Goal: Check status: Check status

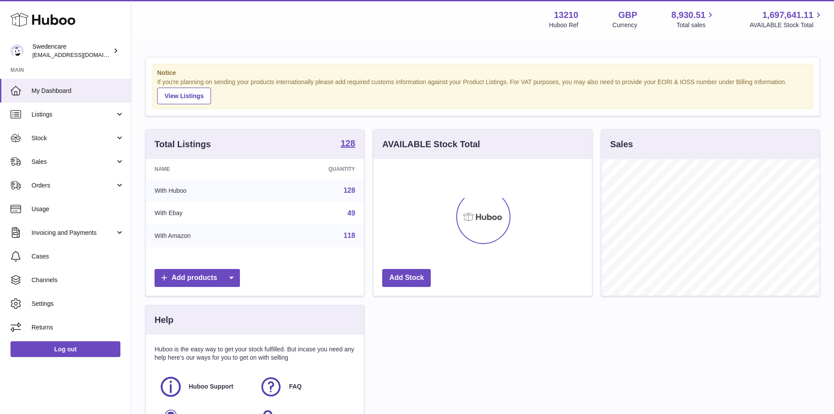
scroll to position [137, 219]
click at [59, 155] on link "Sales" at bounding box center [65, 162] width 131 height 24
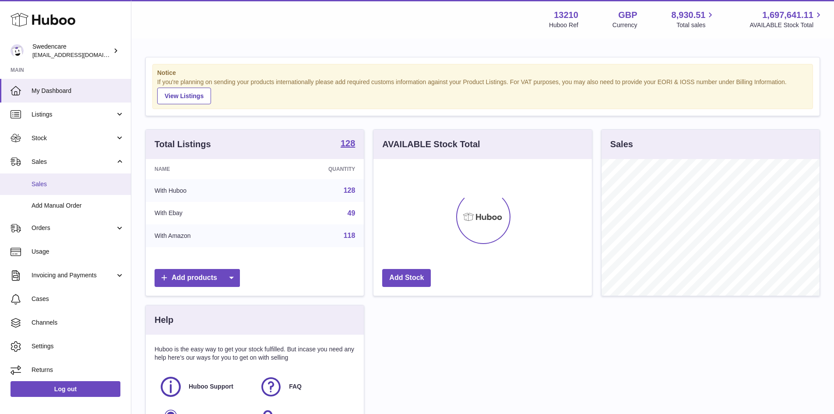
click at [76, 184] on span "Sales" at bounding box center [78, 184] width 93 height 8
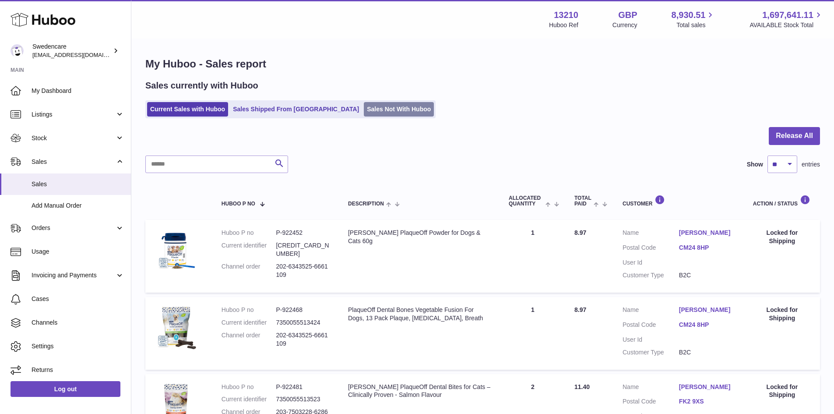
click at [364, 113] on link "Sales Not With Huboo" at bounding box center [399, 109] width 70 height 14
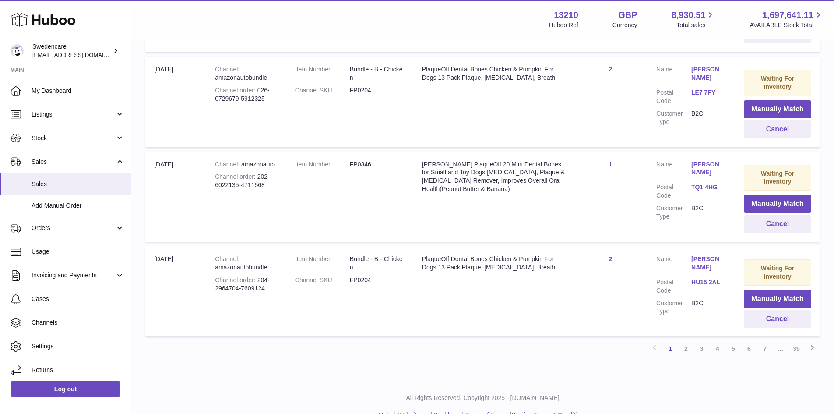
scroll to position [861, 0]
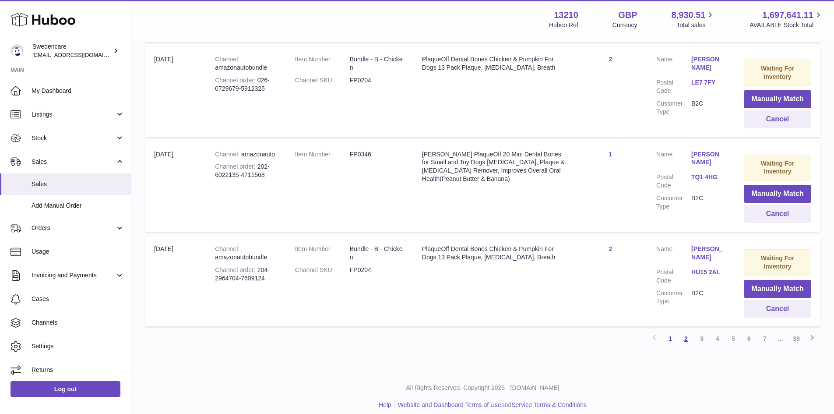
click at [687, 331] on link "2" at bounding box center [686, 339] width 16 height 16
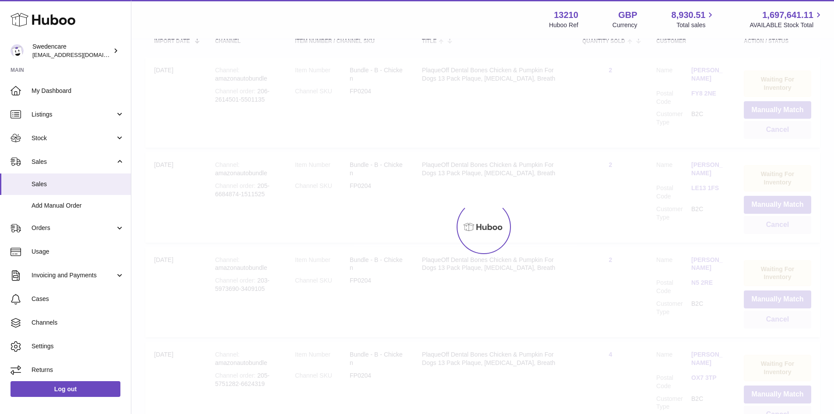
scroll to position [39, 0]
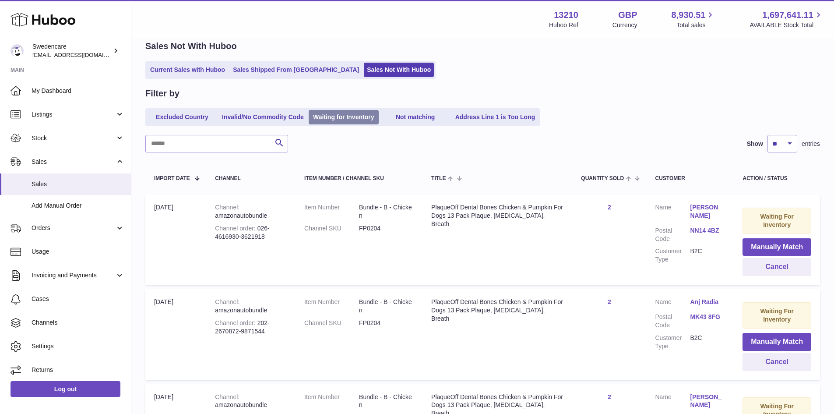
click at [349, 116] on link "Waiting for Inventory" at bounding box center [344, 117] width 70 height 14
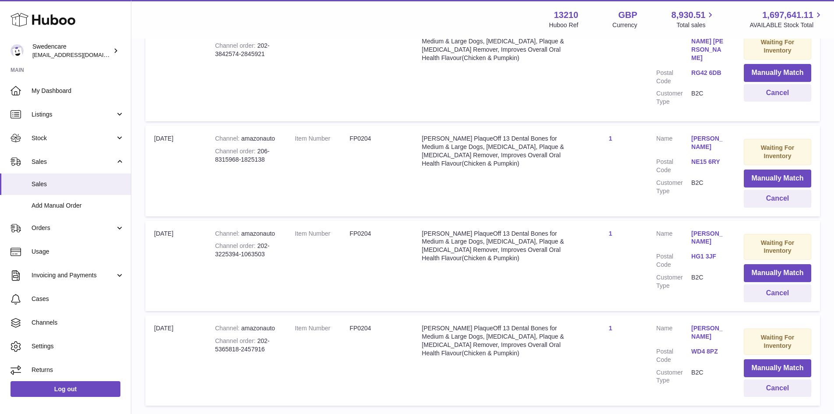
scroll to position [859, 0]
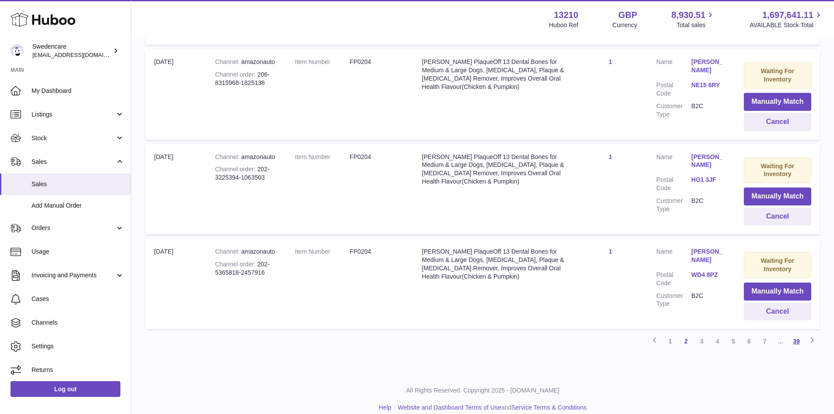
click at [792, 334] on link "39" at bounding box center [797, 341] width 16 height 16
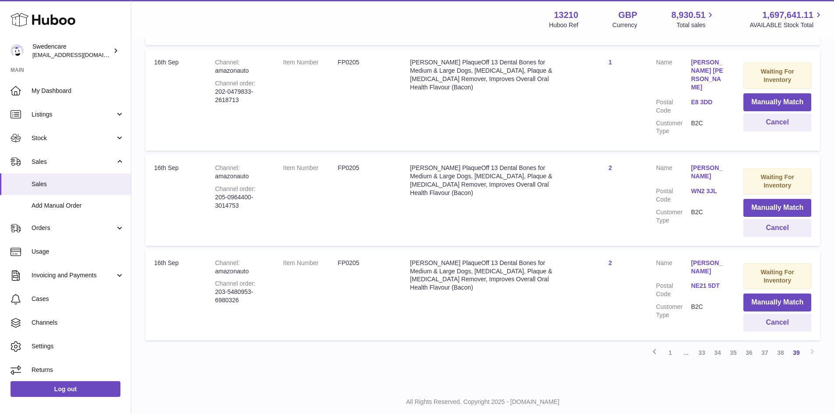
scroll to position [290, 0]
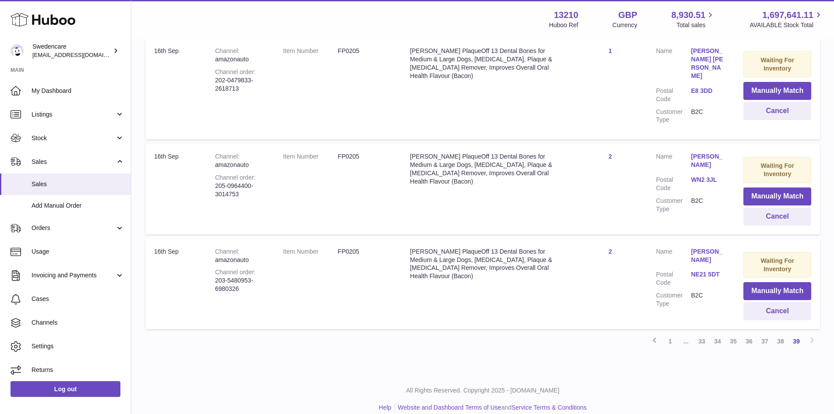
click at [358, 239] on td "Item Number FP0205" at bounding box center [338, 284] width 127 height 90
copy dd "FP0205"
click at [785, 335] on link "38" at bounding box center [781, 341] width 16 height 16
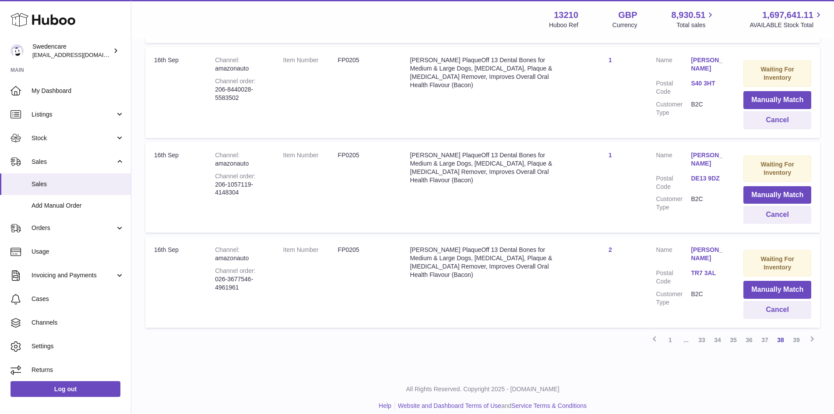
scroll to position [861, 0]
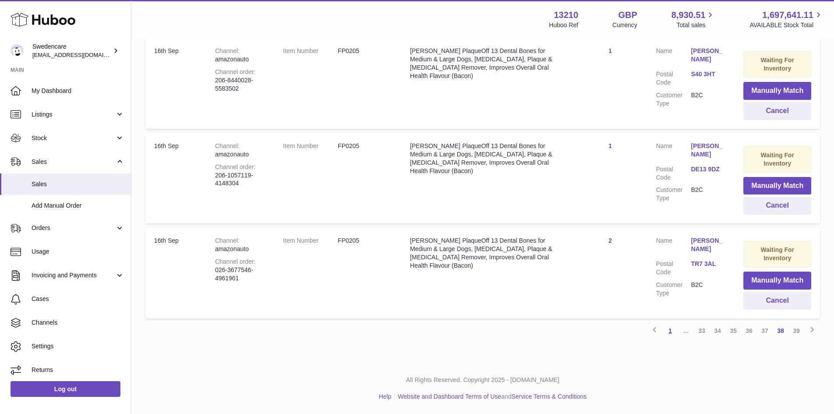
click at [670, 332] on link "1" at bounding box center [671, 331] width 16 height 16
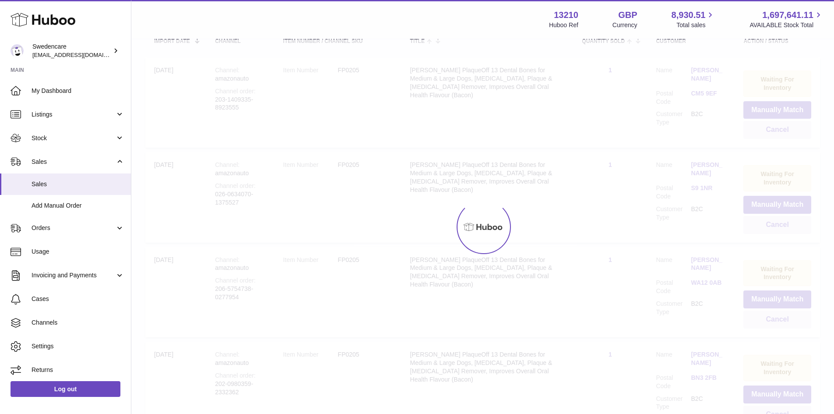
scroll to position [39, 0]
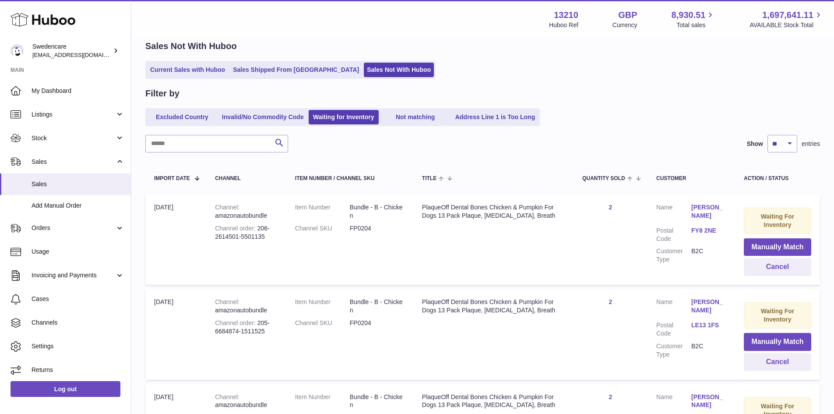
click at [366, 224] on dd "FP0204" at bounding box center [377, 228] width 55 height 8
copy dd "FP0204"
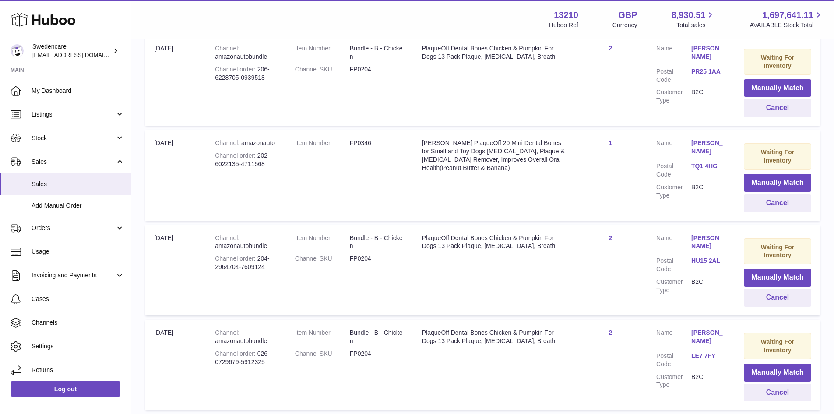
scroll to position [740, 0]
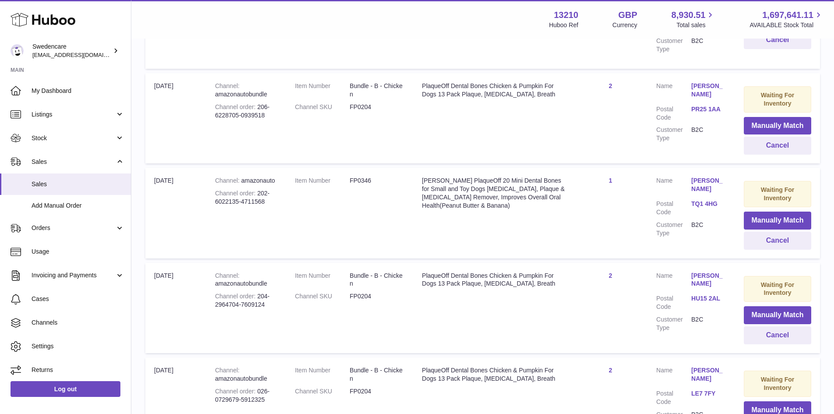
click at [373, 176] on dd "FP0346" at bounding box center [377, 180] width 55 height 8
copy dd "FP0346"
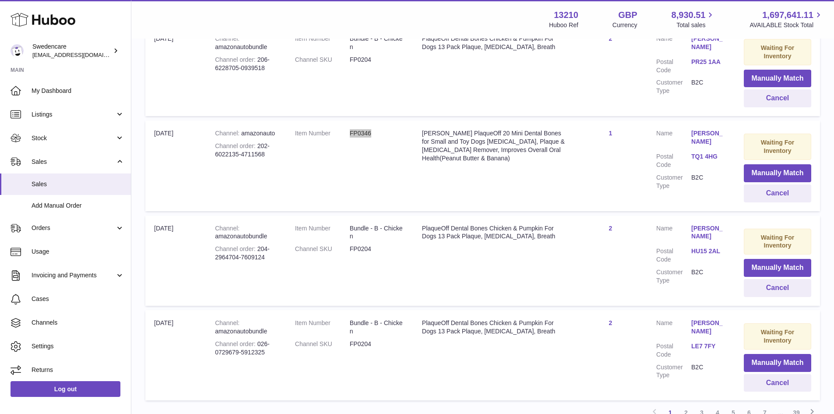
scroll to position [861, 0]
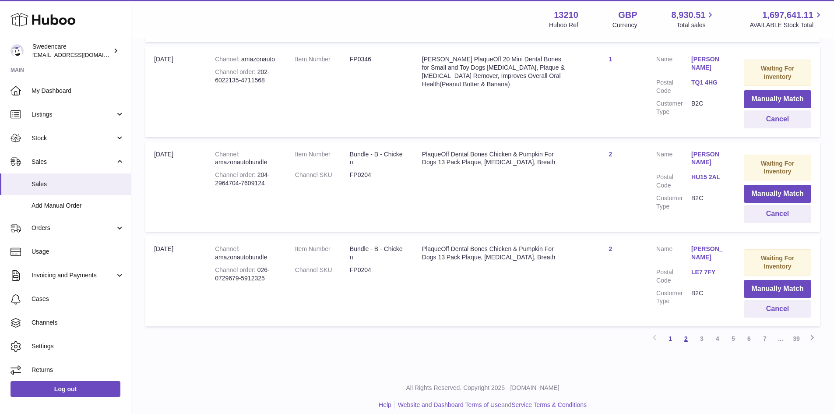
click at [685, 331] on link "2" at bounding box center [686, 339] width 16 height 16
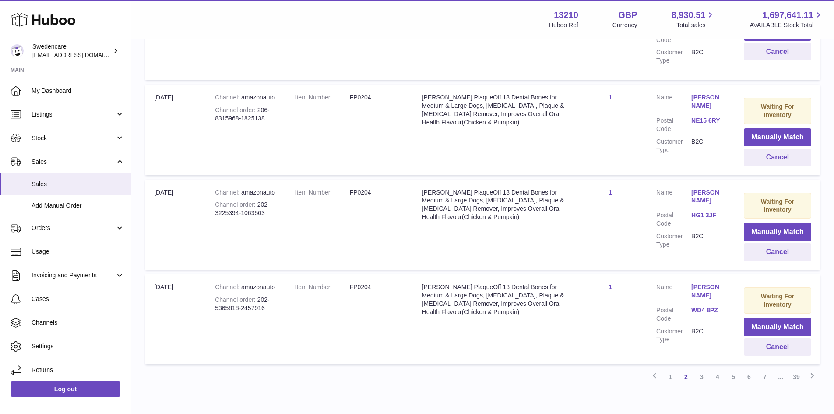
scroll to position [828, 0]
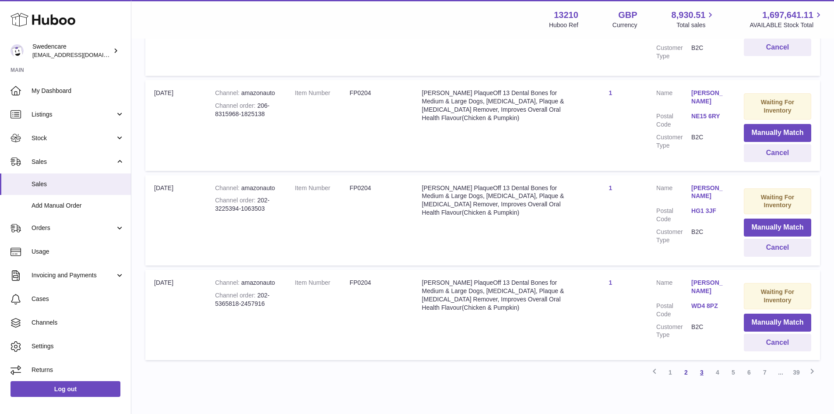
click at [699, 364] on link "3" at bounding box center [702, 372] width 16 height 16
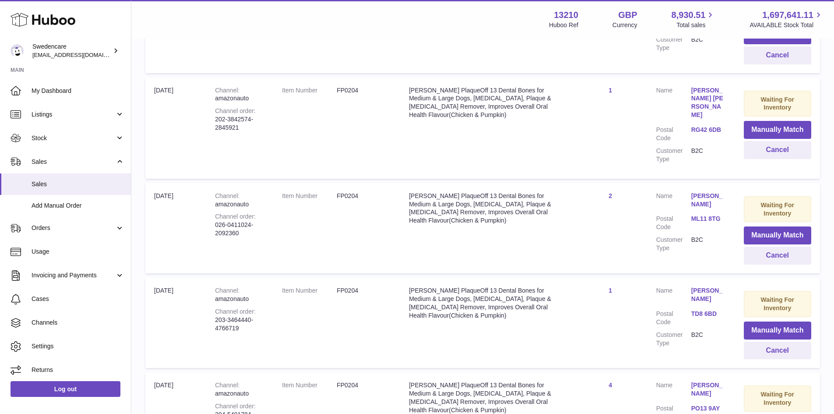
scroll to position [653, 0]
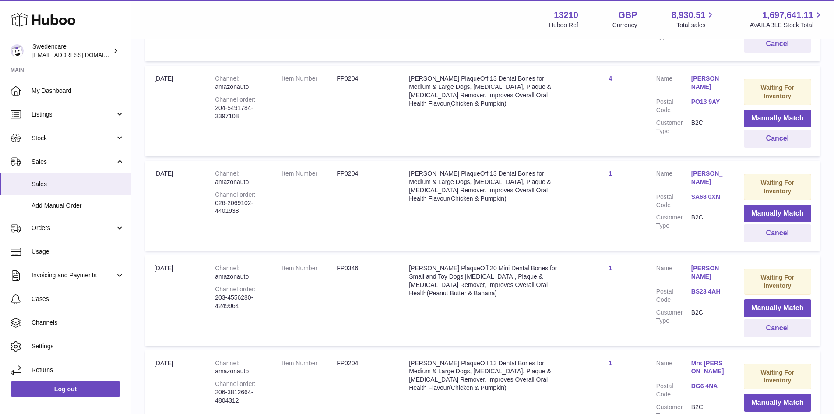
click at [345, 264] on dd "FP0346" at bounding box center [364, 268] width 55 height 8
copy dd "FP0346"
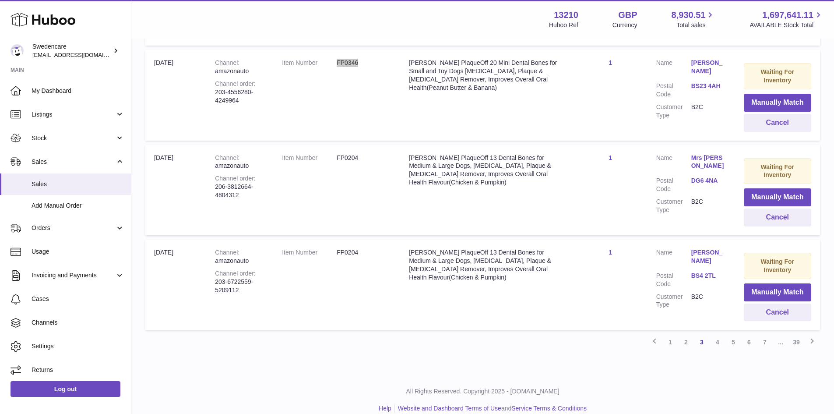
scroll to position [859, 0]
click at [723, 333] on link "4" at bounding box center [718, 341] width 16 height 16
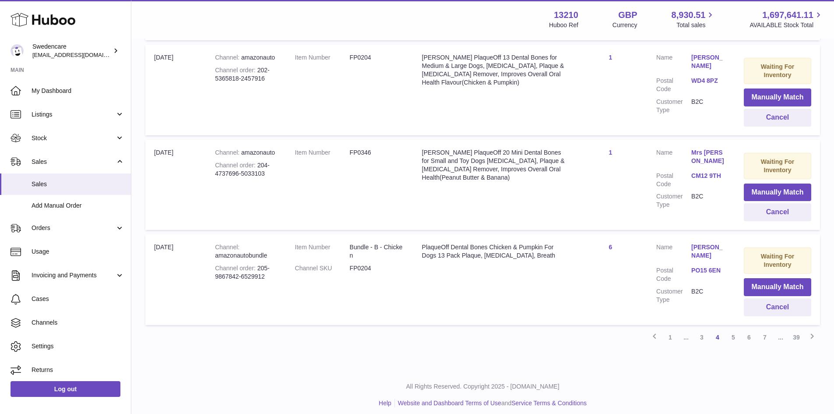
scroll to position [859, 0]
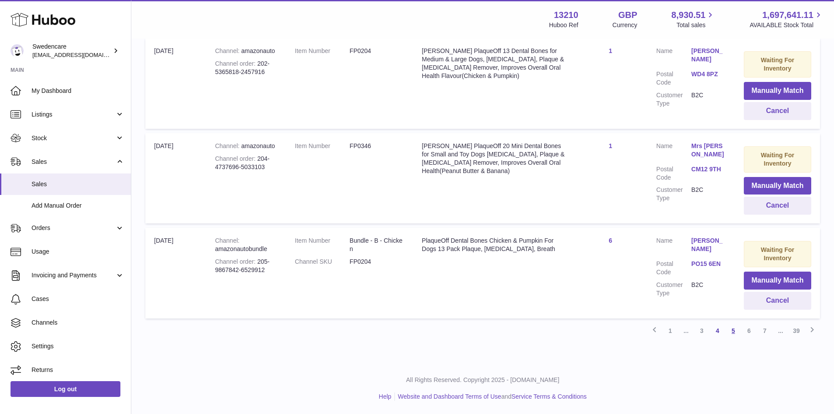
click at [732, 332] on link "5" at bounding box center [734, 331] width 16 height 16
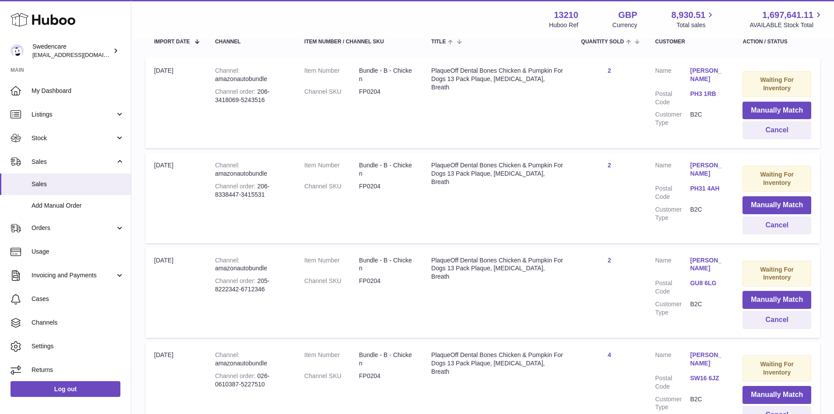
scroll to position [39, 0]
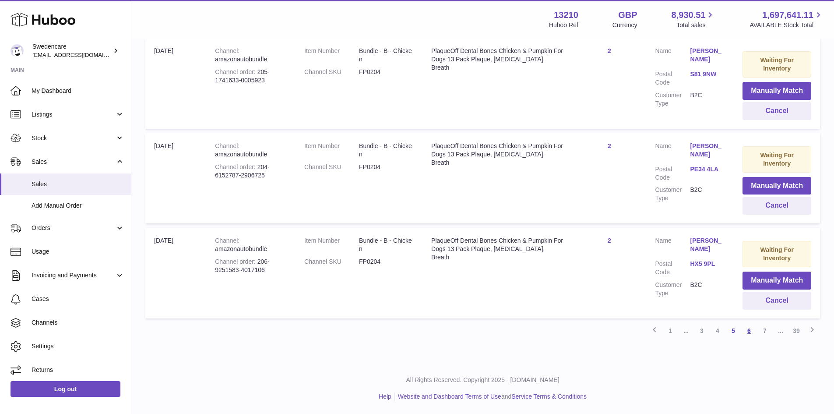
click at [748, 338] on link "6" at bounding box center [749, 331] width 16 height 16
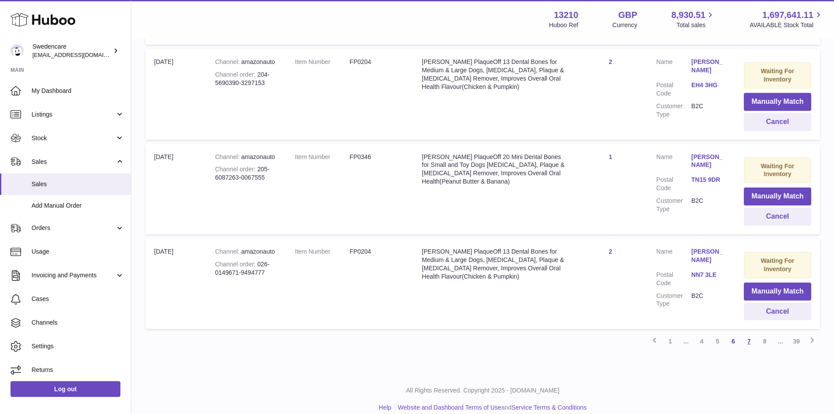
click at [749, 334] on link "7" at bounding box center [749, 341] width 16 height 16
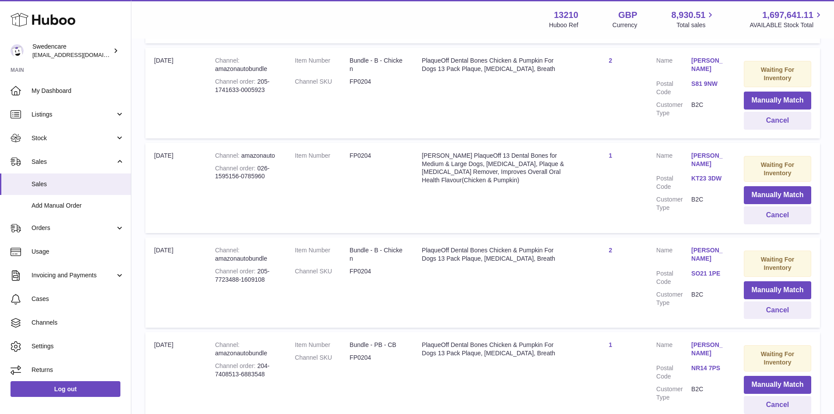
scroll to position [859, 0]
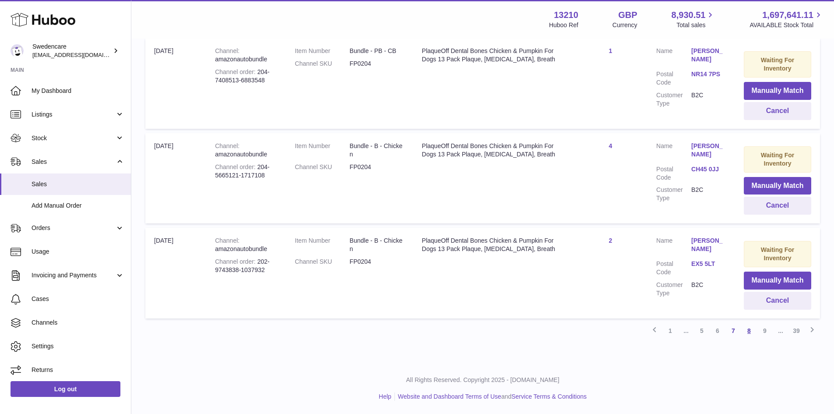
click at [748, 337] on link "8" at bounding box center [749, 331] width 16 height 16
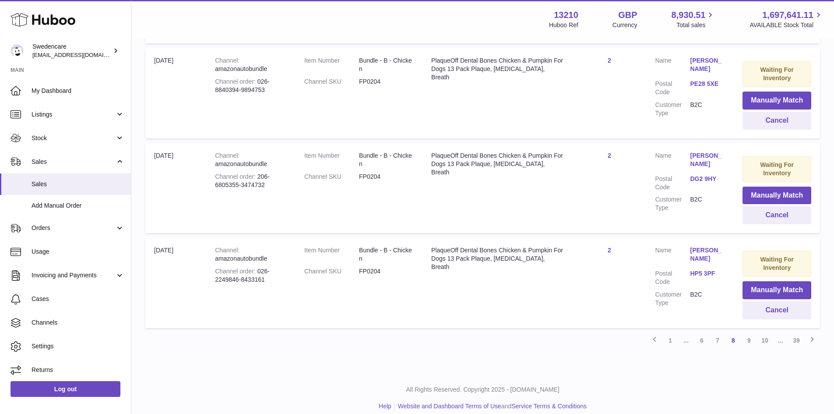
scroll to position [859, 0]
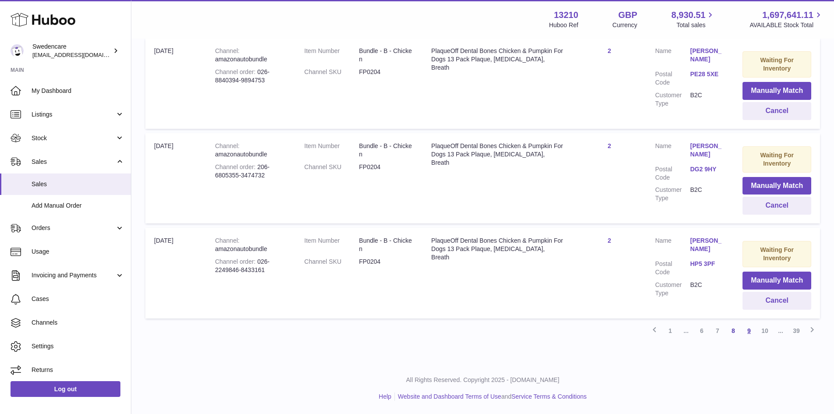
click at [748, 332] on link "9" at bounding box center [749, 331] width 16 height 16
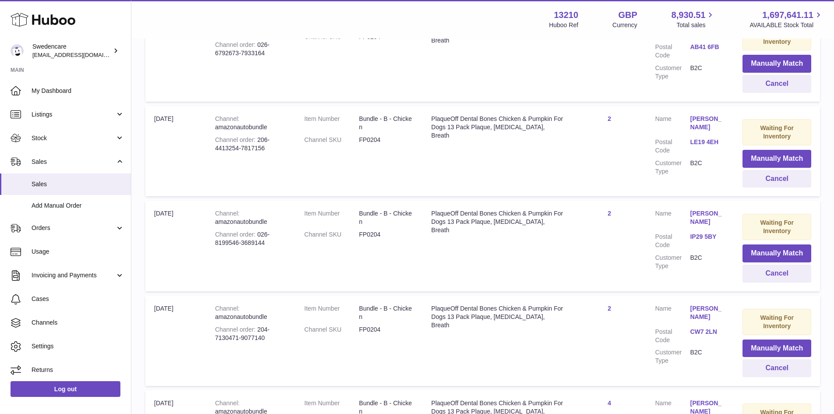
scroll to position [861, 0]
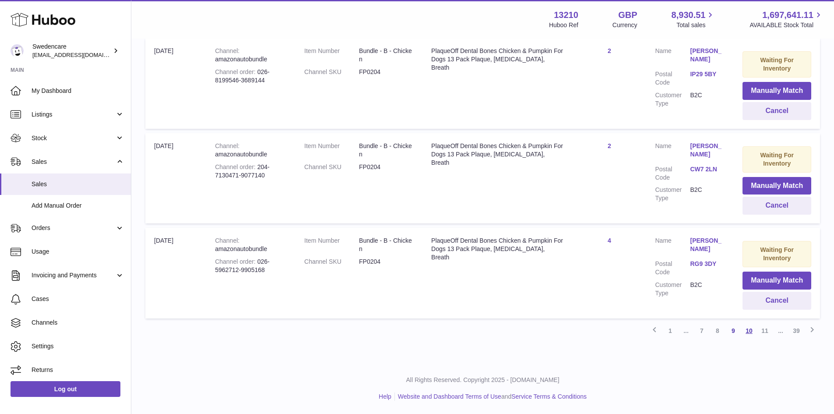
click at [751, 331] on link "10" at bounding box center [749, 331] width 16 height 16
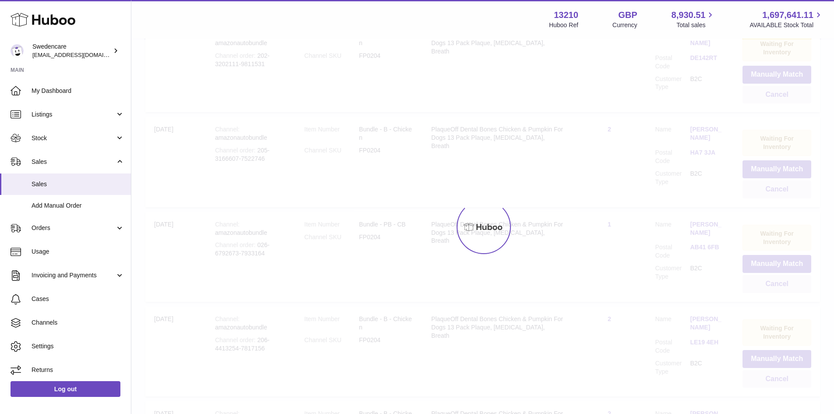
scroll to position [39, 0]
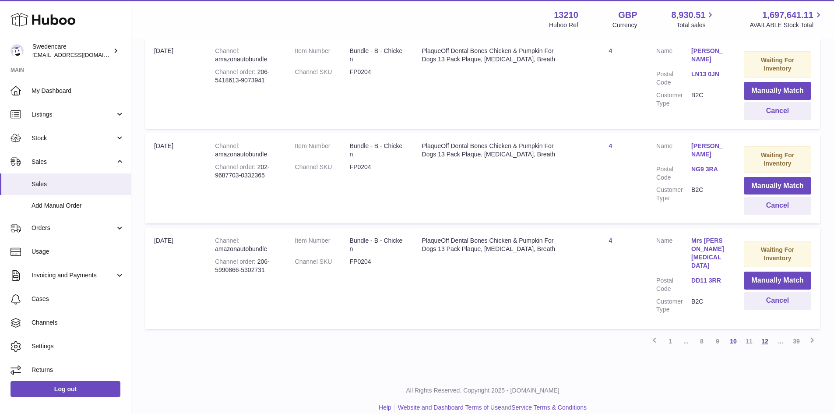
click at [758, 333] on link "12" at bounding box center [765, 341] width 16 height 16
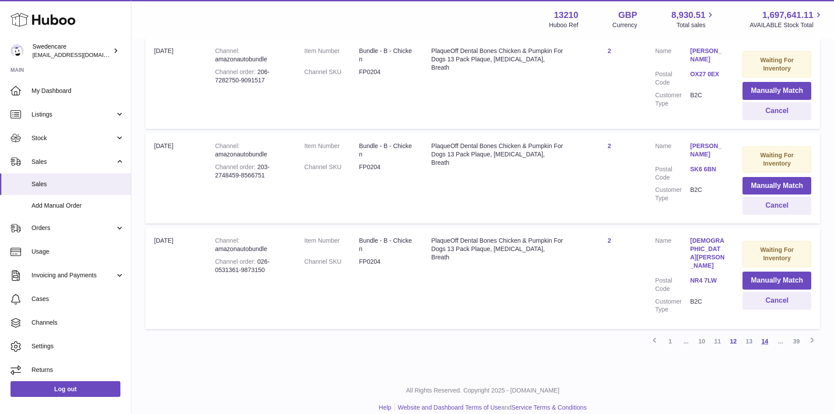
click at [765, 333] on link "14" at bounding box center [765, 341] width 16 height 16
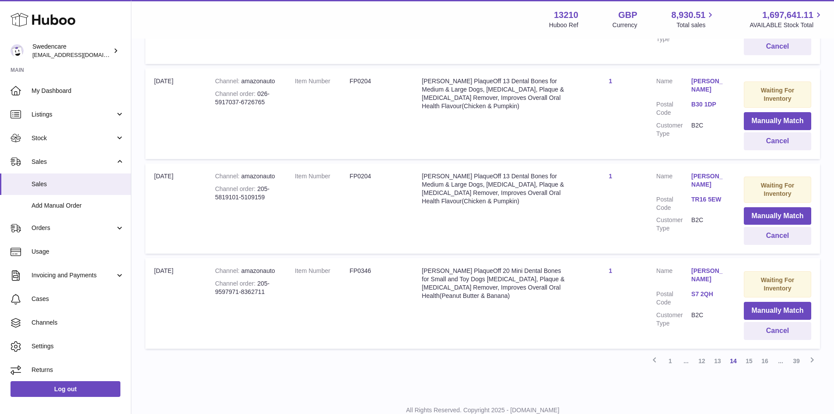
scroll to position [859, 0]
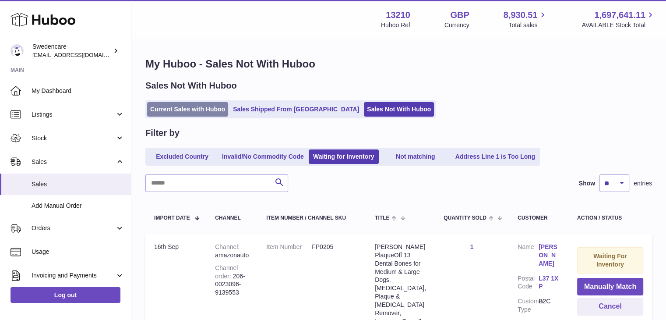
click at [213, 106] on link "Current Sales with Huboo" at bounding box center [187, 109] width 81 height 14
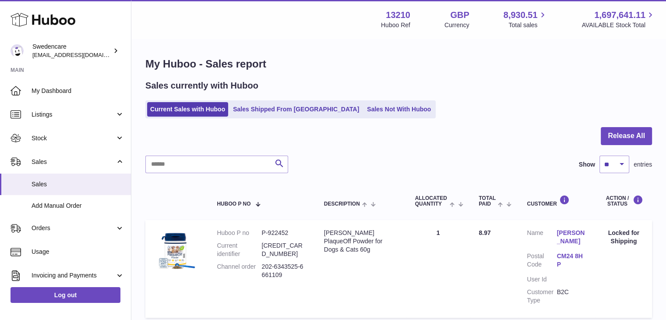
drag, startPoint x: 75, startPoint y: 114, endPoint x: 75, endPoint y: 126, distance: 11.8
click at [75, 114] on span "Listings" at bounding box center [74, 114] width 84 height 8
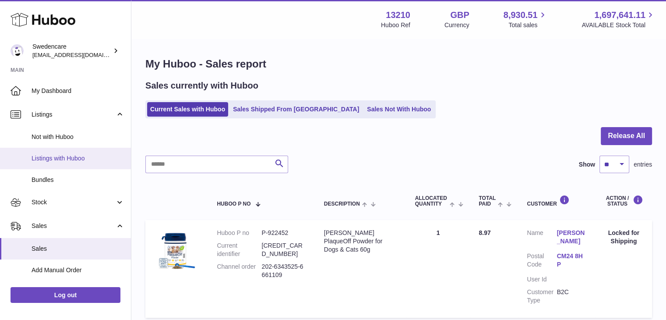
click at [77, 158] on span "Listings with Huboo" at bounding box center [78, 158] width 93 height 8
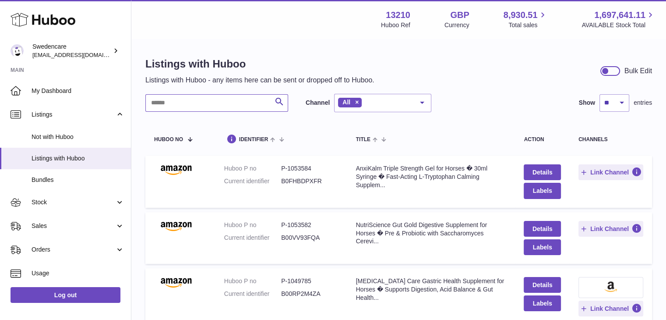
click at [243, 99] on input "text" at bounding box center [216, 103] width 143 height 18
click at [72, 141] on span "Not with Huboo" at bounding box center [78, 137] width 93 height 8
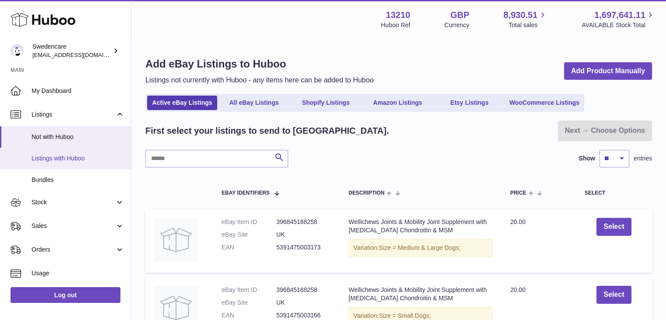
click at [70, 163] on link "Listings with Huboo" at bounding box center [65, 158] width 131 height 21
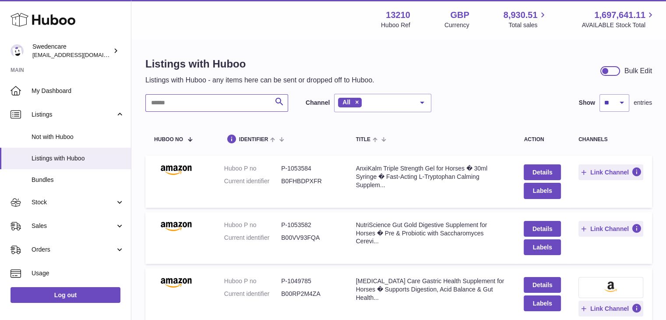
click at [210, 105] on input "text" at bounding box center [216, 103] width 143 height 18
paste input "******"
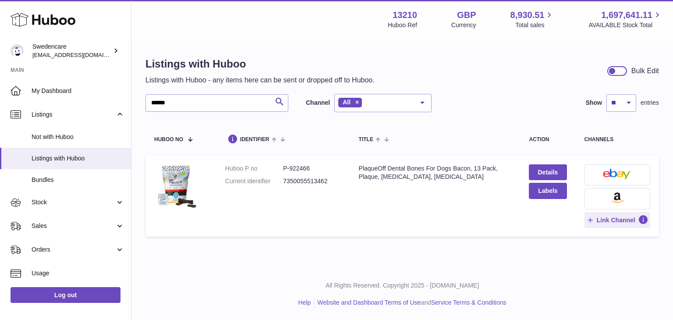
click at [297, 164] on dd "P-922466" at bounding box center [312, 168] width 58 height 8
copy dd "922466"
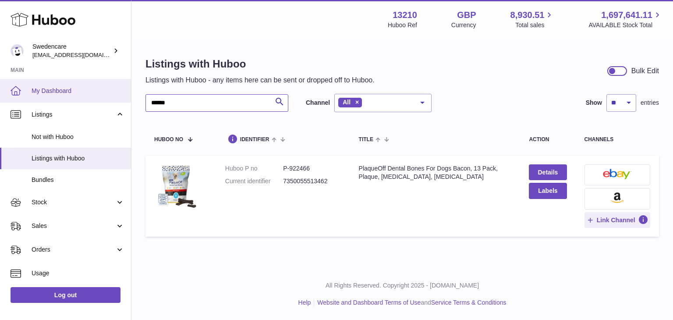
drag, startPoint x: 195, startPoint y: 101, endPoint x: 70, endPoint y: 100, distance: 124.8
click at [70, 100] on div "Huboo Swedencare internalAdmin-13210@internal.huboo.com Main My Dashboard Listi…" at bounding box center [336, 160] width 673 height 320
paste input "text"
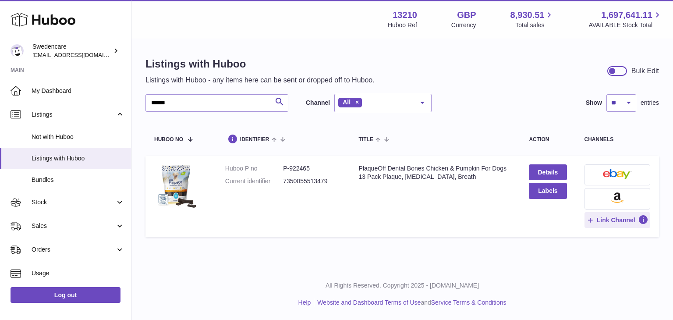
click at [303, 165] on dd "P-922465" at bounding box center [312, 168] width 58 height 8
copy dd "922465"
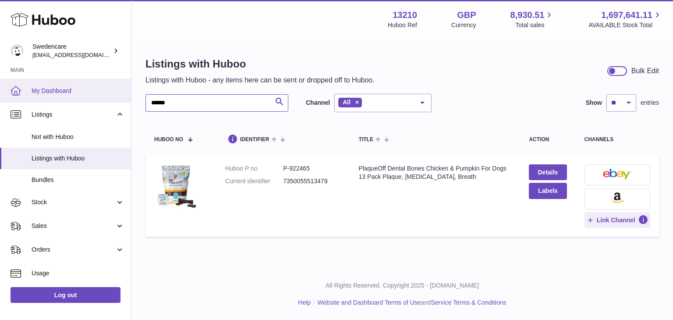
drag, startPoint x: 180, startPoint y: 102, endPoint x: 59, endPoint y: 93, distance: 121.6
click at [58, 93] on div "Huboo Swedencare internalAdmin-13210@internal.huboo.com Main My Dashboard Listi…" at bounding box center [336, 160] width 673 height 320
paste input "text"
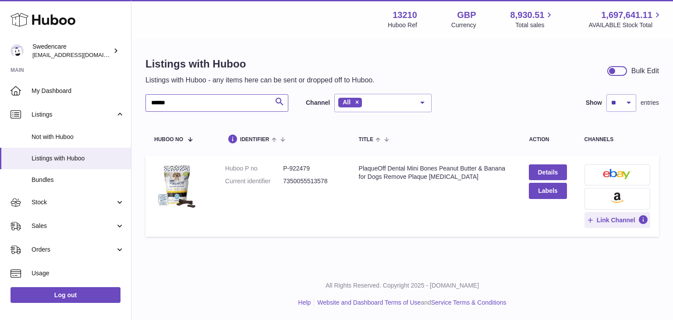
type input "******"
click at [291, 154] on table "Huboo no identifier title action channels Huboo P no P-922479 Current identifie…" at bounding box center [401, 181] width 513 height 120
copy dd "922479"
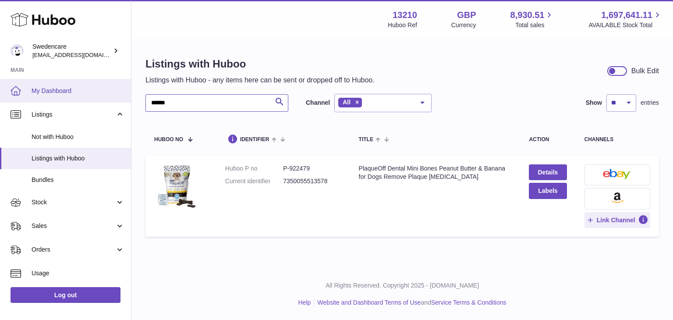
drag, startPoint x: 209, startPoint y: 106, endPoint x: 2, endPoint y: 95, distance: 207.0
click at [0, 98] on div "Huboo Swedencare internalAdmin-13210@internal.huboo.com Main My Dashboard Listi…" at bounding box center [336, 160] width 673 height 320
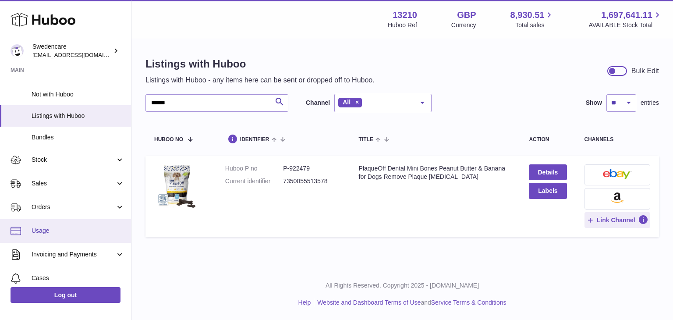
scroll to position [31, 0]
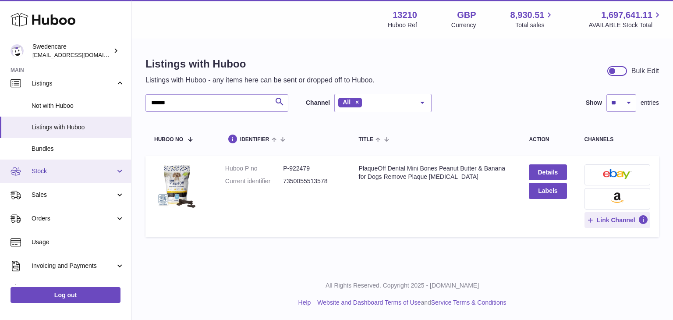
click at [74, 165] on link "Stock" at bounding box center [65, 171] width 131 height 24
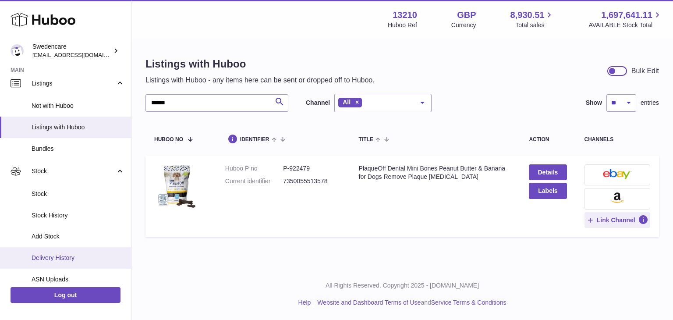
click at [82, 254] on span "Delivery History" at bounding box center [78, 258] width 93 height 8
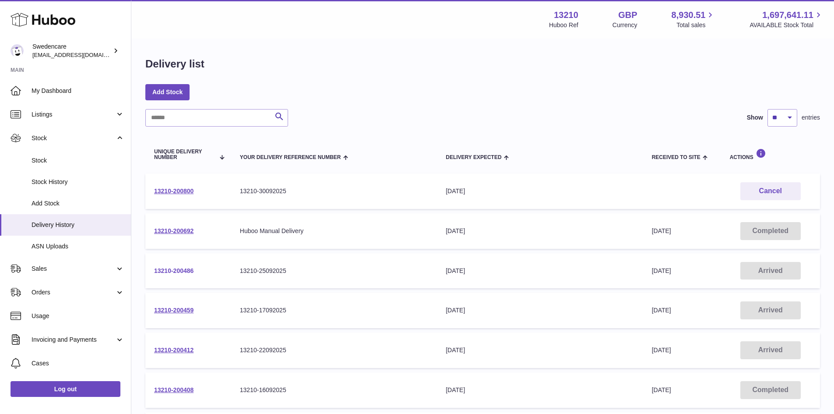
click at [171, 269] on link "13210-200486" at bounding box center [173, 270] width 39 height 7
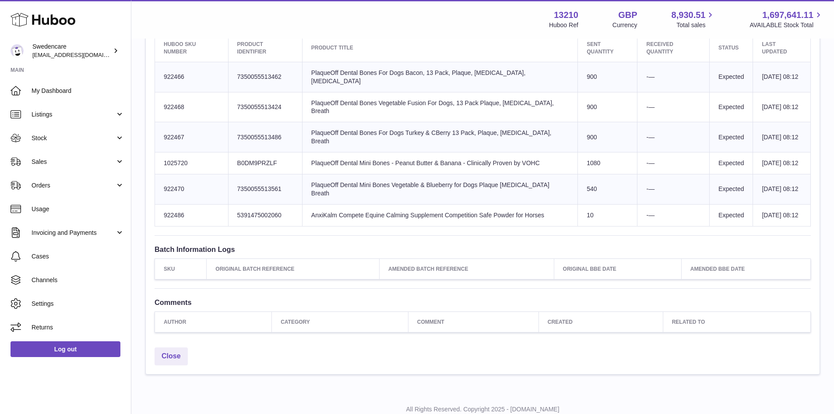
scroll to position [307, 0]
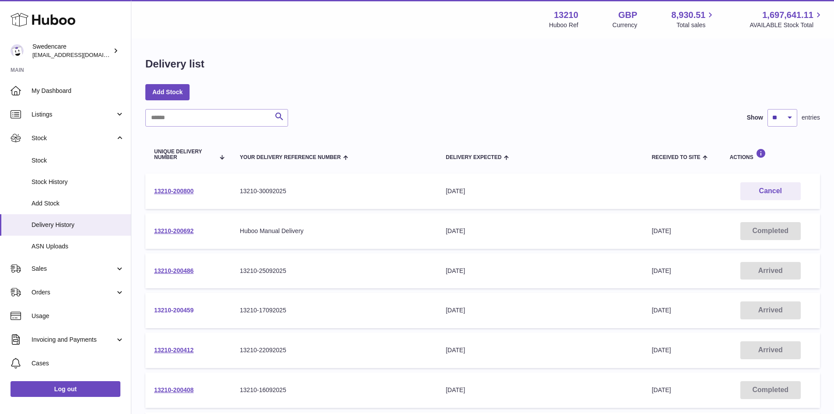
click at [187, 311] on link "13210-200459" at bounding box center [173, 310] width 39 height 7
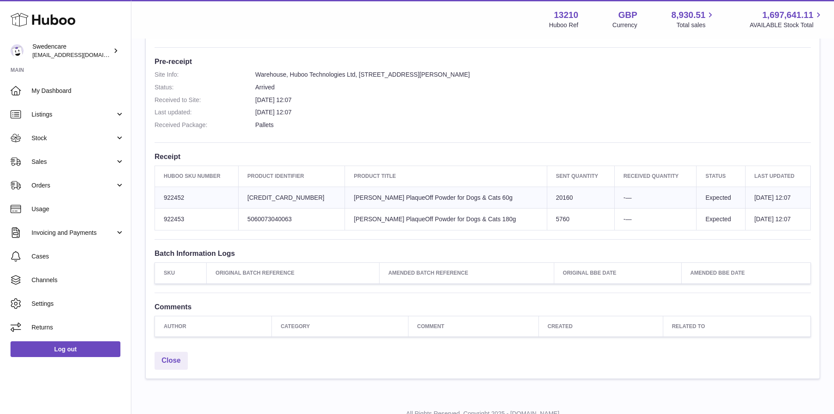
scroll to position [219, 0]
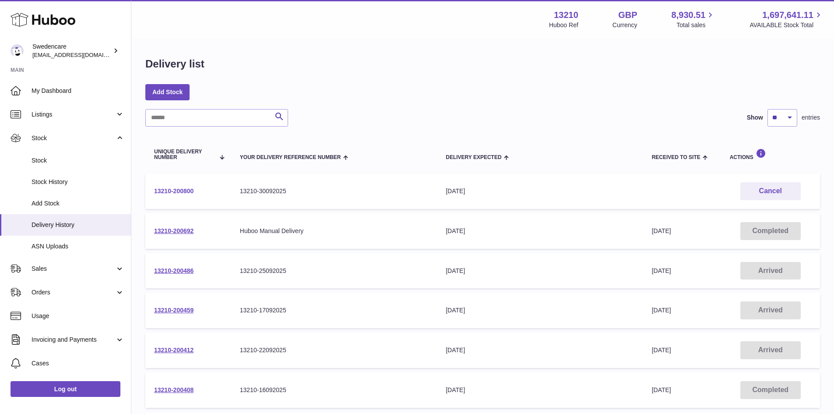
click at [186, 187] on link "13210-200800" at bounding box center [173, 190] width 39 height 7
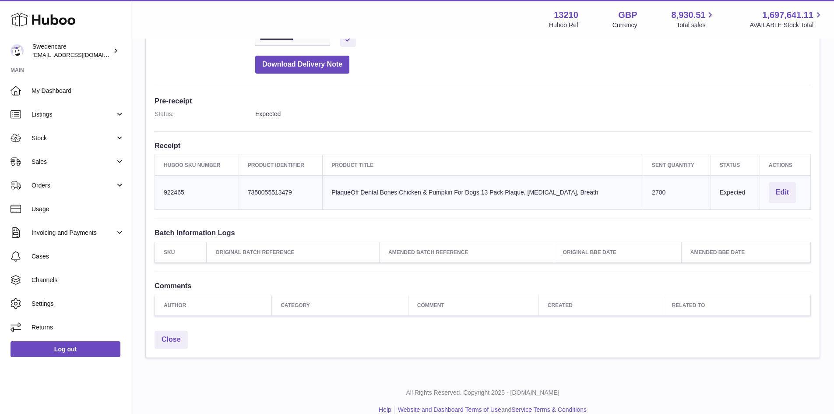
scroll to position [198, 0]
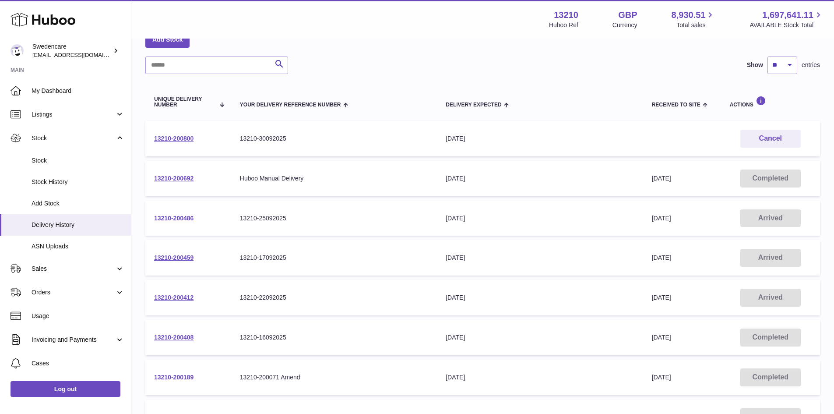
scroll to position [175, 0]
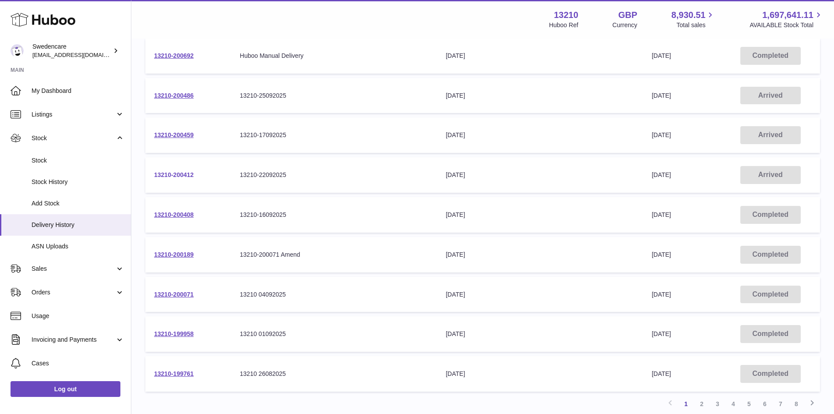
click at [184, 173] on link "13210-200412" at bounding box center [173, 174] width 39 height 7
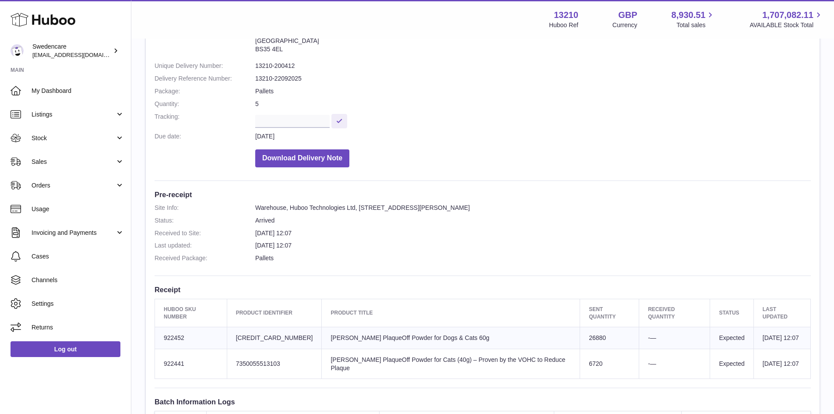
scroll to position [219, 0]
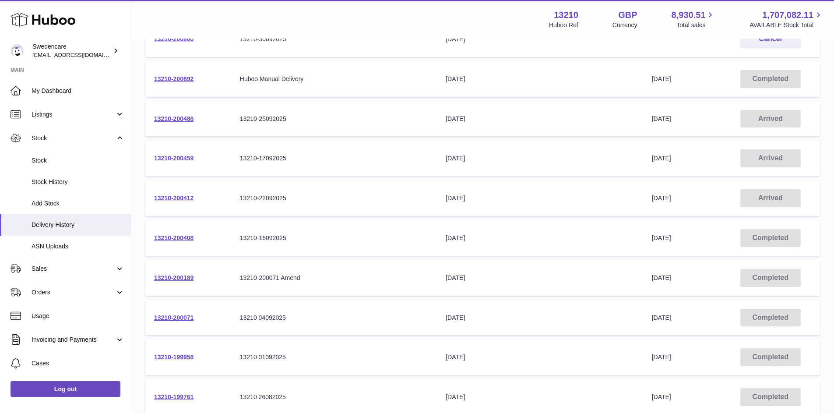
scroll to position [131, 0]
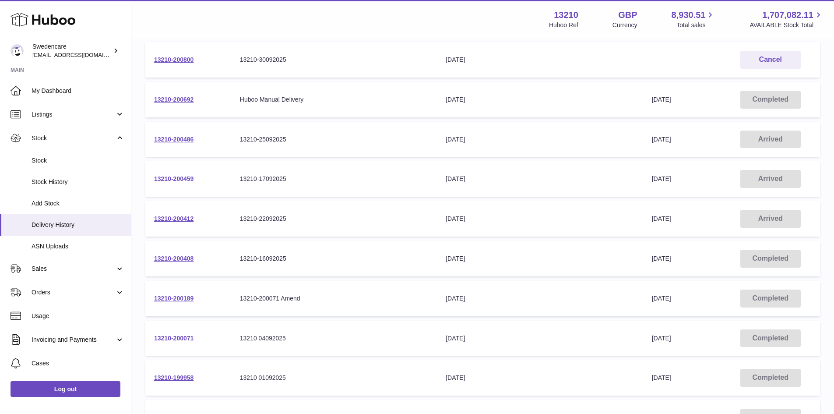
click at [182, 177] on link "13210-200459" at bounding box center [173, 178] width 39 height 7
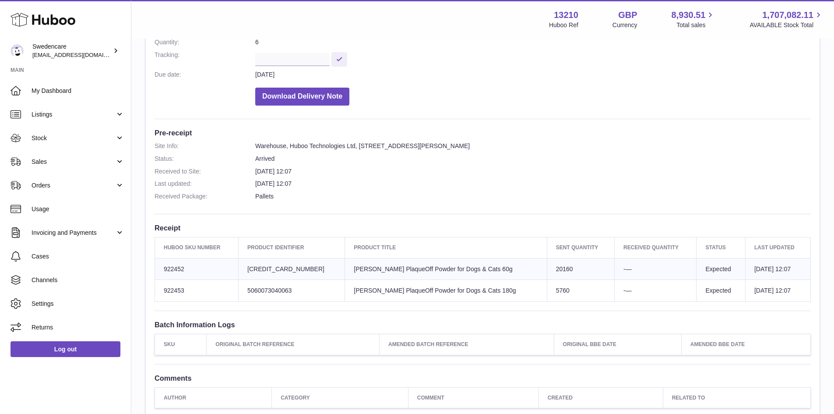
scroll to position [252, 0]
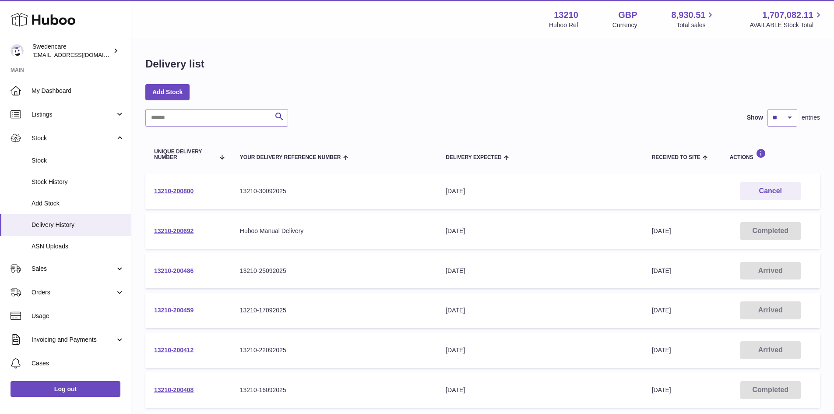
click at [191, 267] on link "13210-200486" at bounding box center [173, 270] width 39 height 7
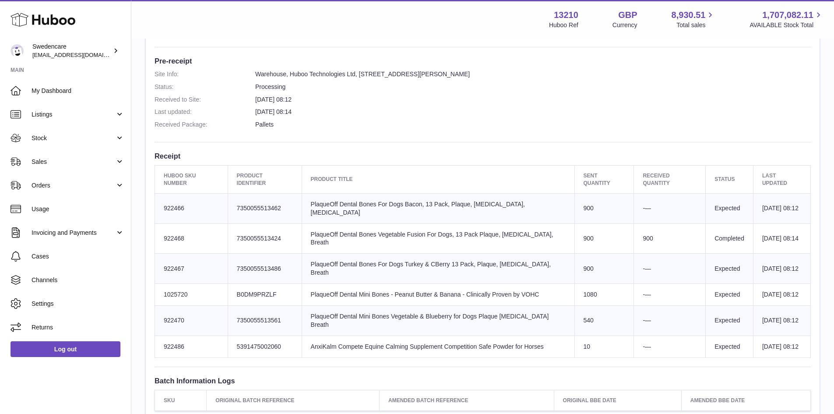
scroll to position [88, 0]
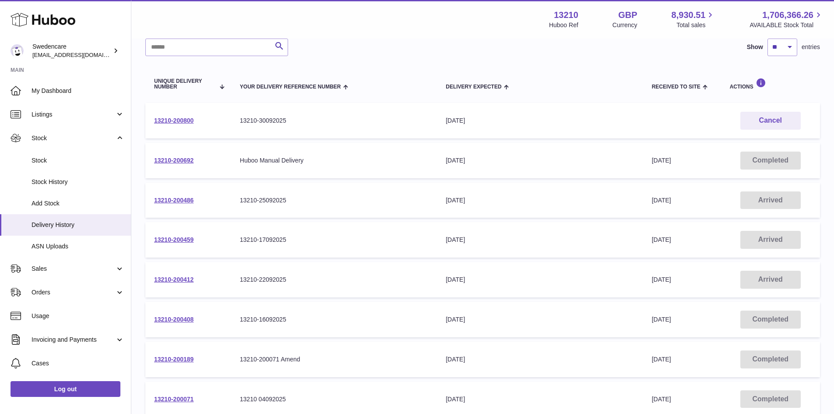
scroll to position [88, 0]
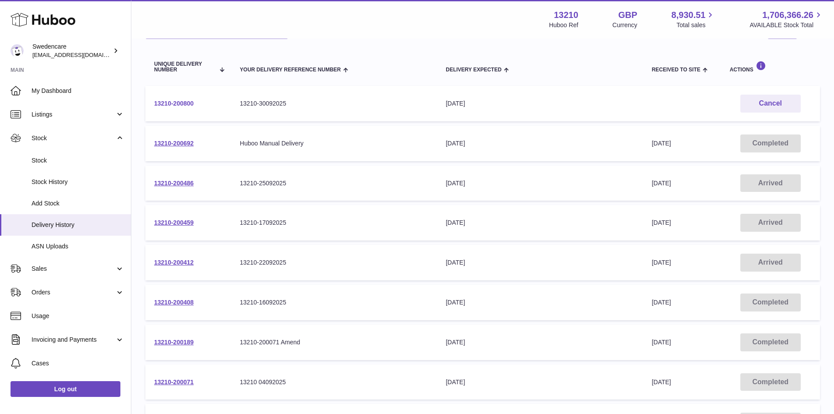
click at [191, 102] on link "13210-200800" at bounding box center [173, 103] width 39 height 7
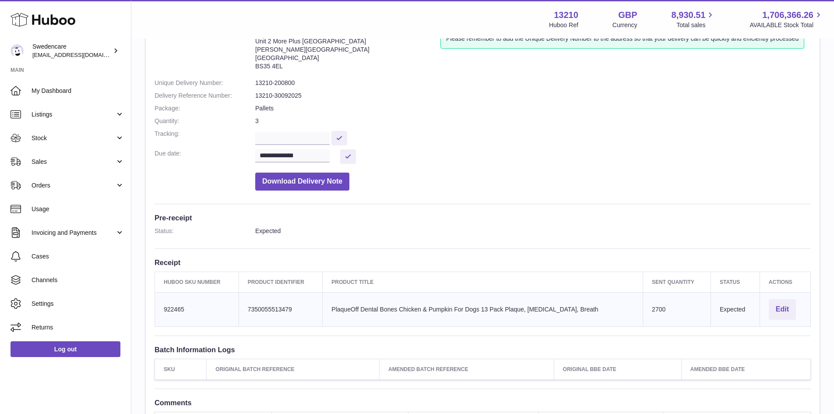
scroll to position [198, 0]
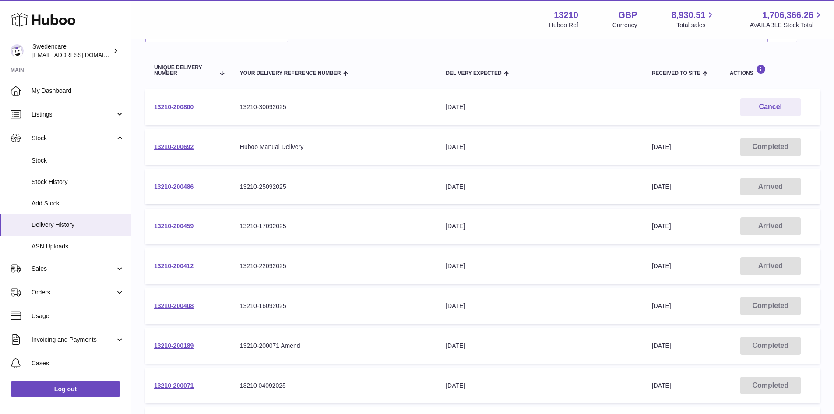
click at [184, 188] on link "13210-200486" at bounding box center [173, 186] width 39 height 7
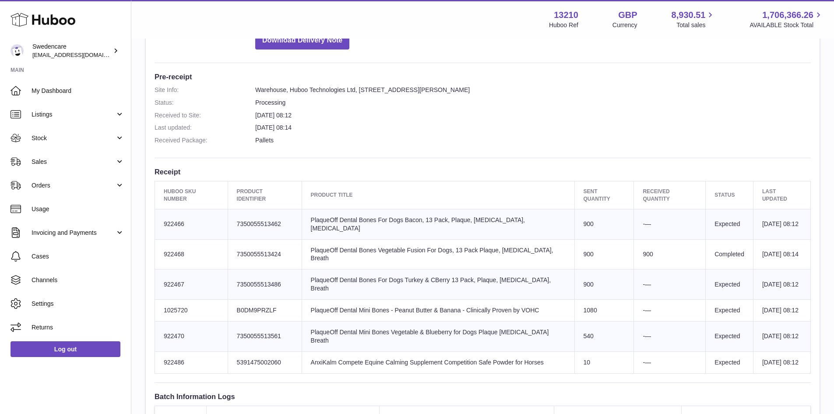
scroll to position [219, 0]
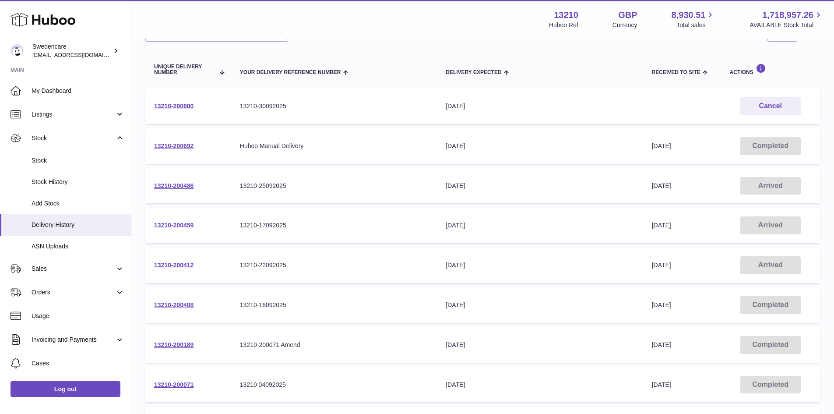
scroll to position [88, 0]
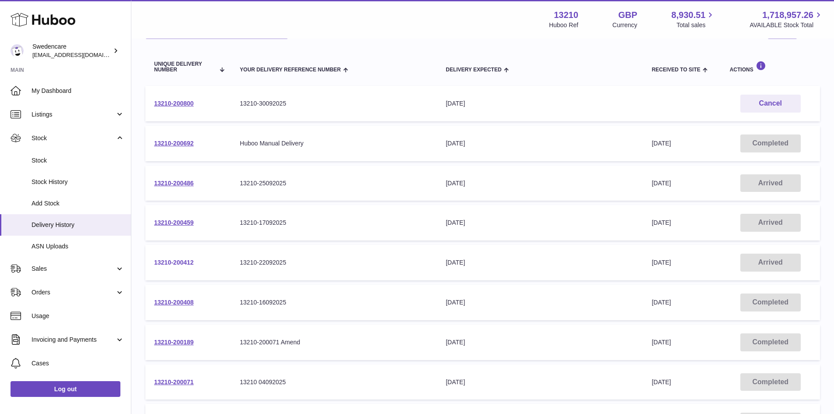
click at [180, 263] on link "13210-200412" at bounding box center [173, 262] width 39 height 7
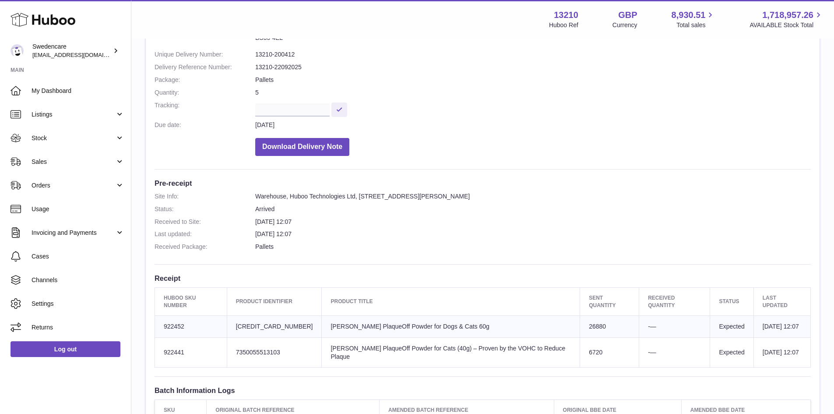
scroll to position [175, 0]
